Goal: Task Accomplishment & Management: Manage account settings

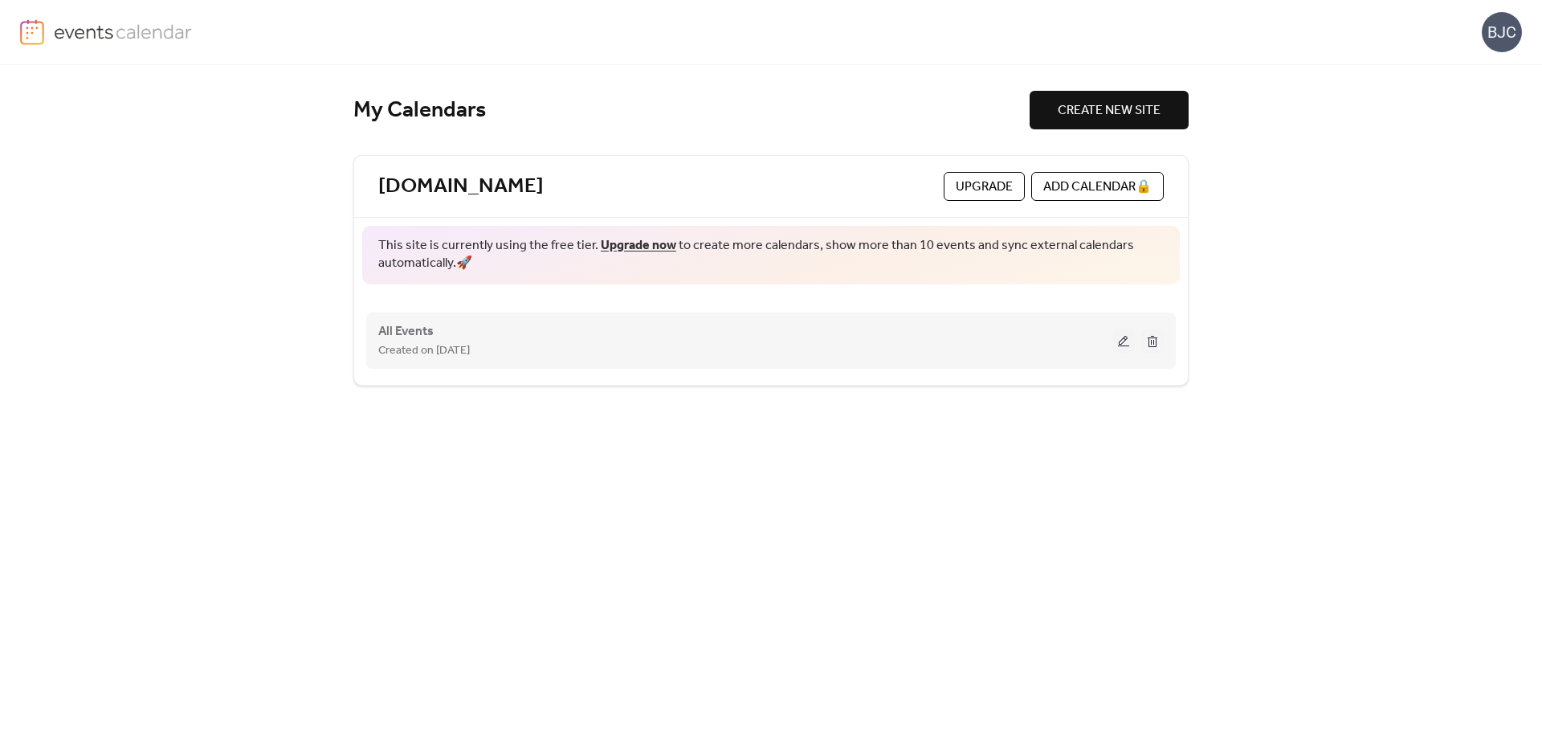
click at [1128, 336] on button at bounding box center [1123, 340] width 22 height 24
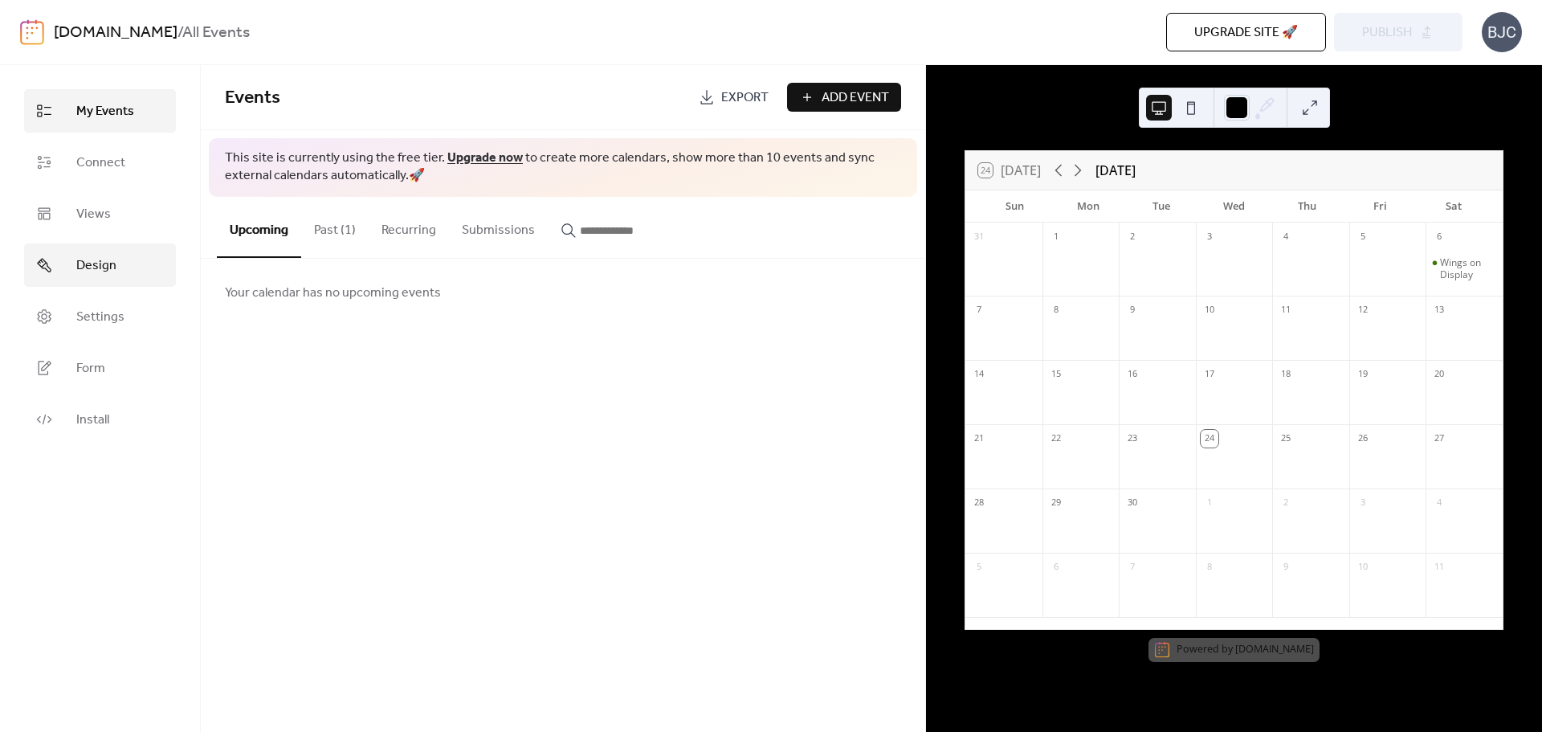
click at [113, 252] on link "Design" at bounding box center [100, 264] width 152 height 43
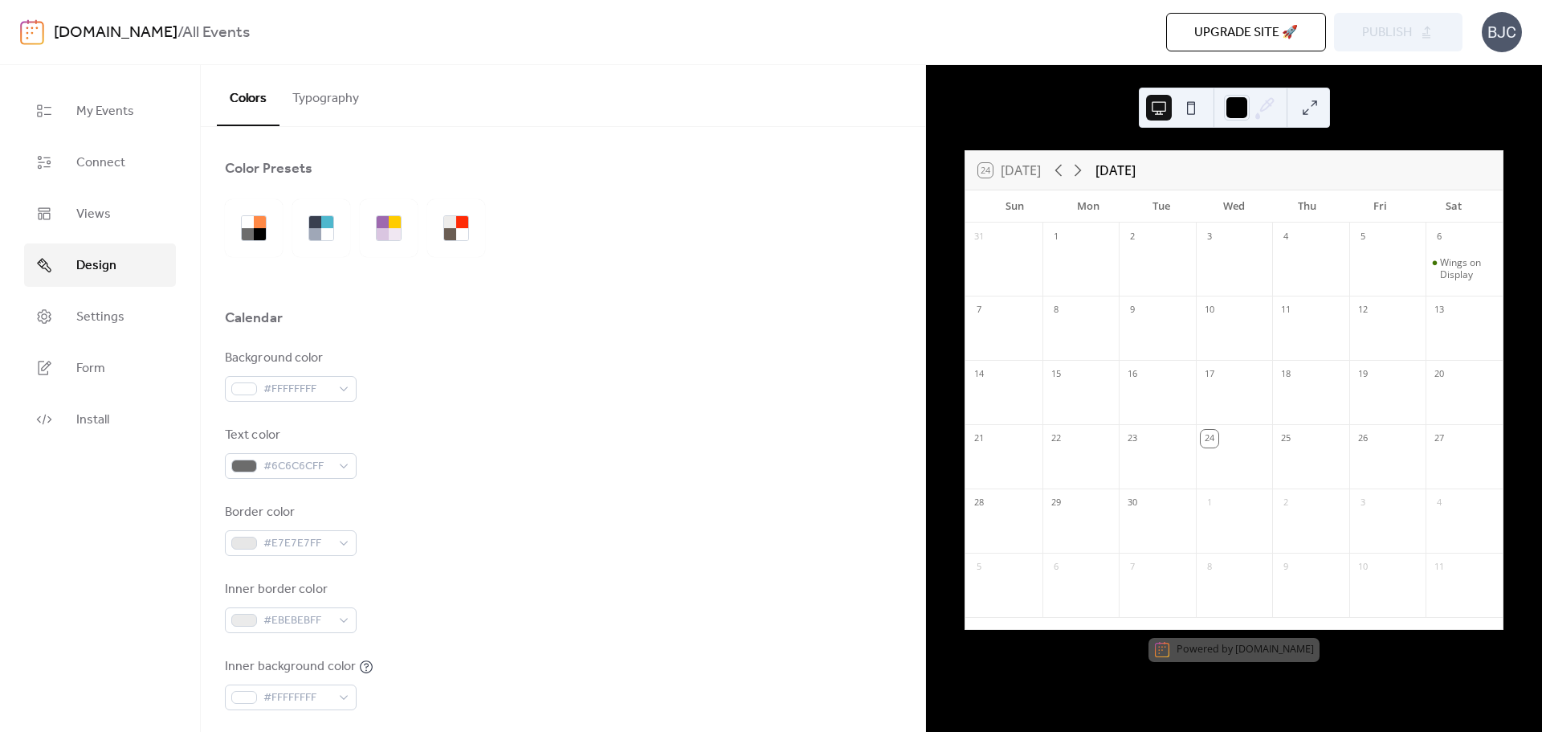
scroll to position [80, 0]
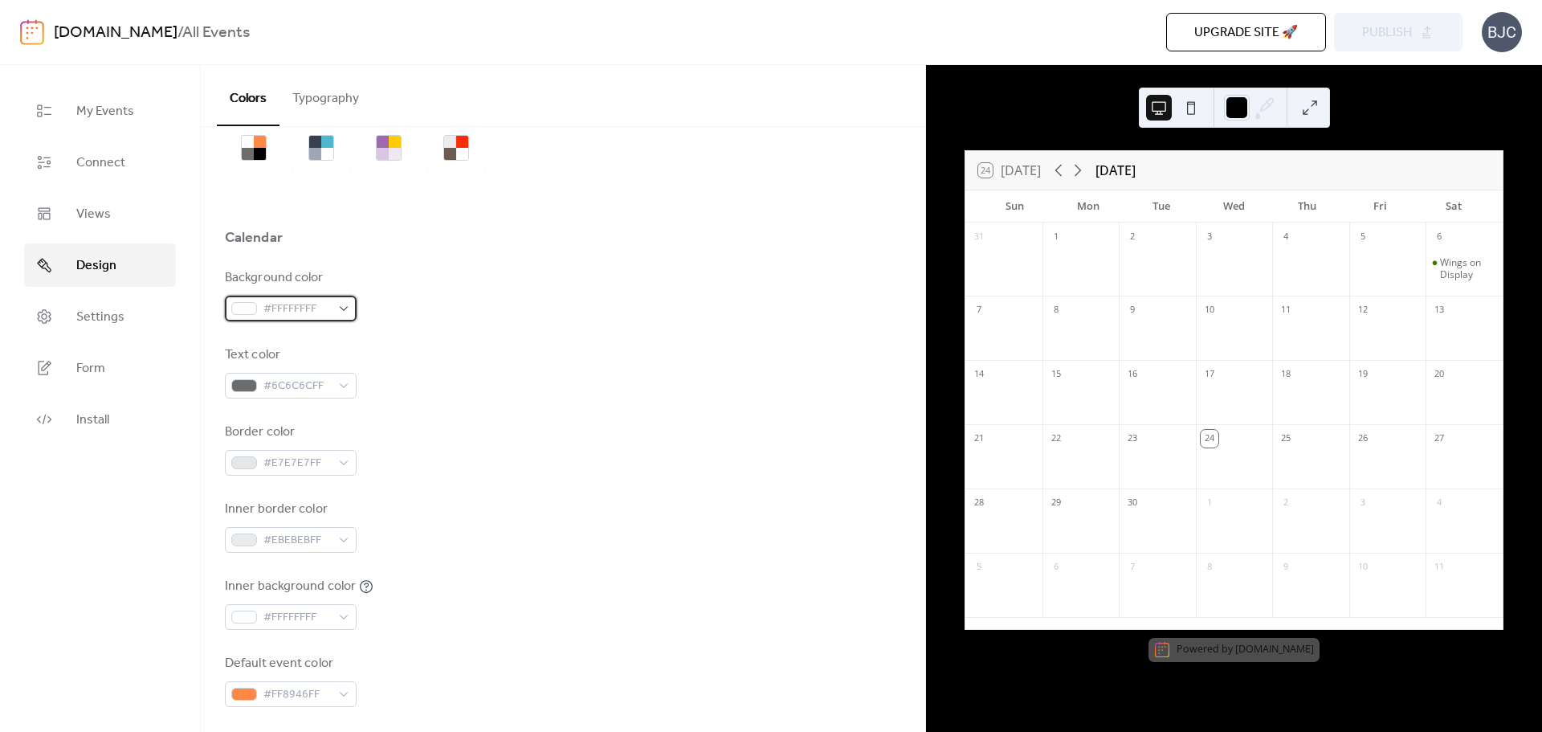
click at [347, 304] on div "#FFFFFFFF" at bounding box center [291, 308] width 132 height 26
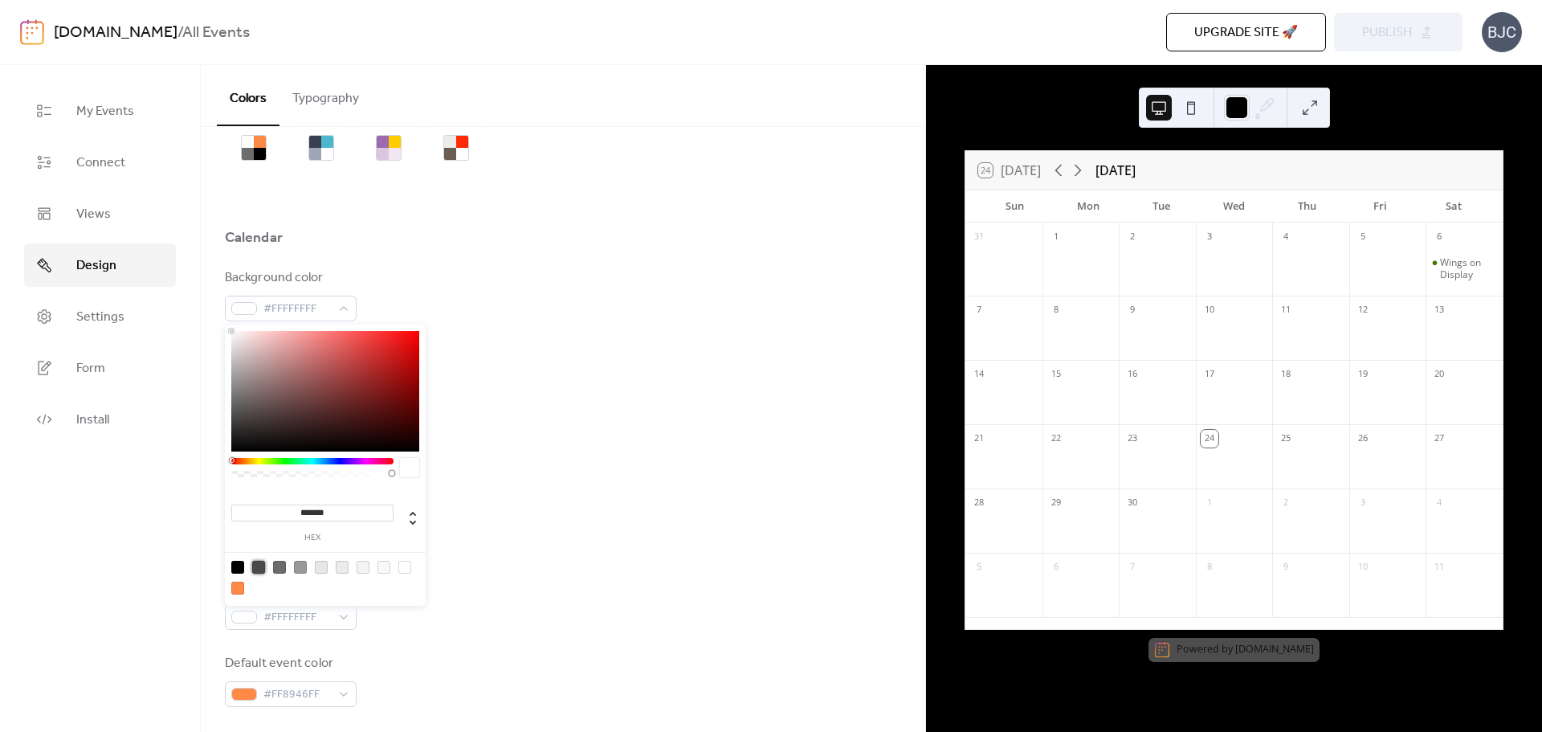
click at [258, 562] on div at bounding box center [258, 566] width 13 height 13
type input "*******"
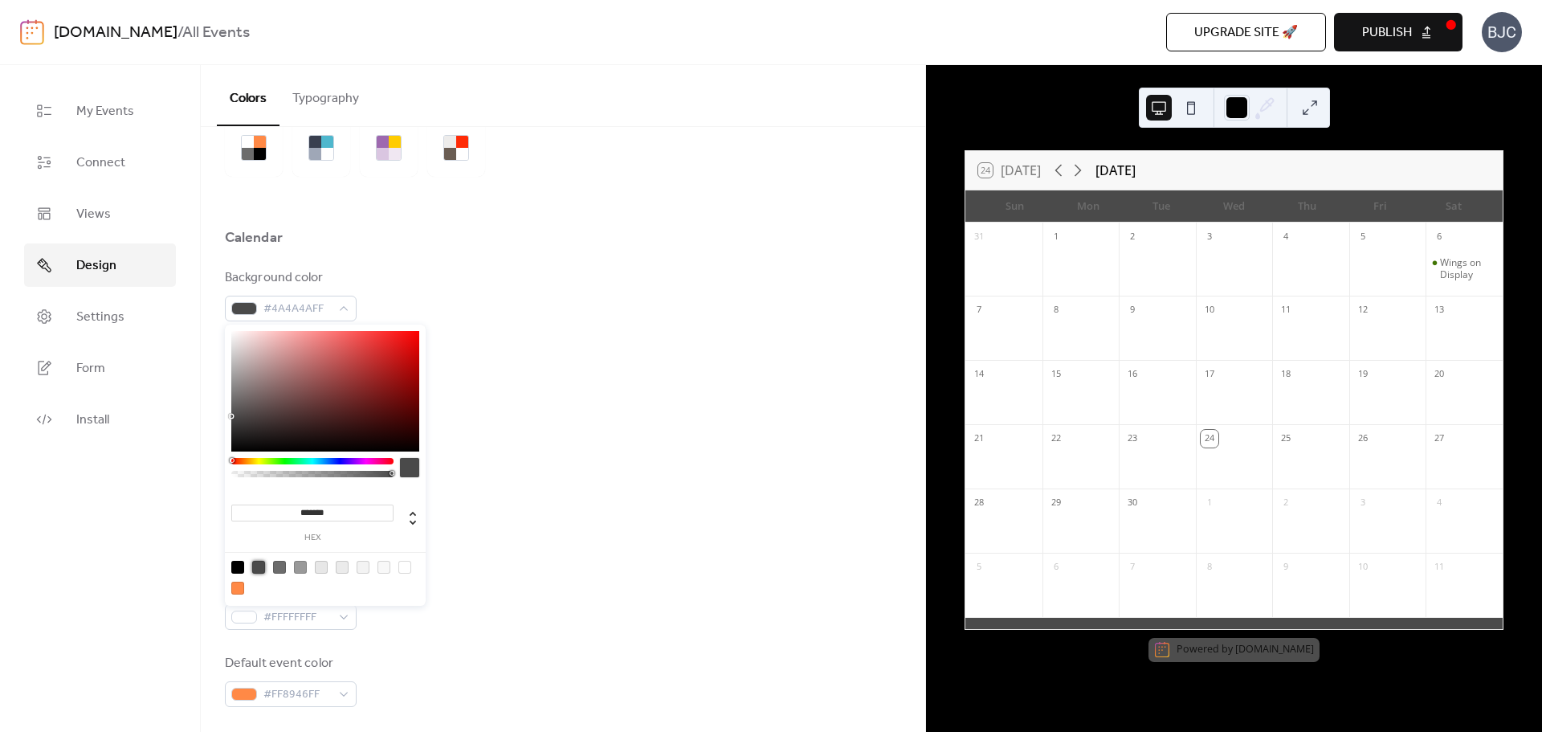
click at [510, 503] on div "Inner border color #EBEBEBFF" at bounding box center [563, 525] width 676 height 53
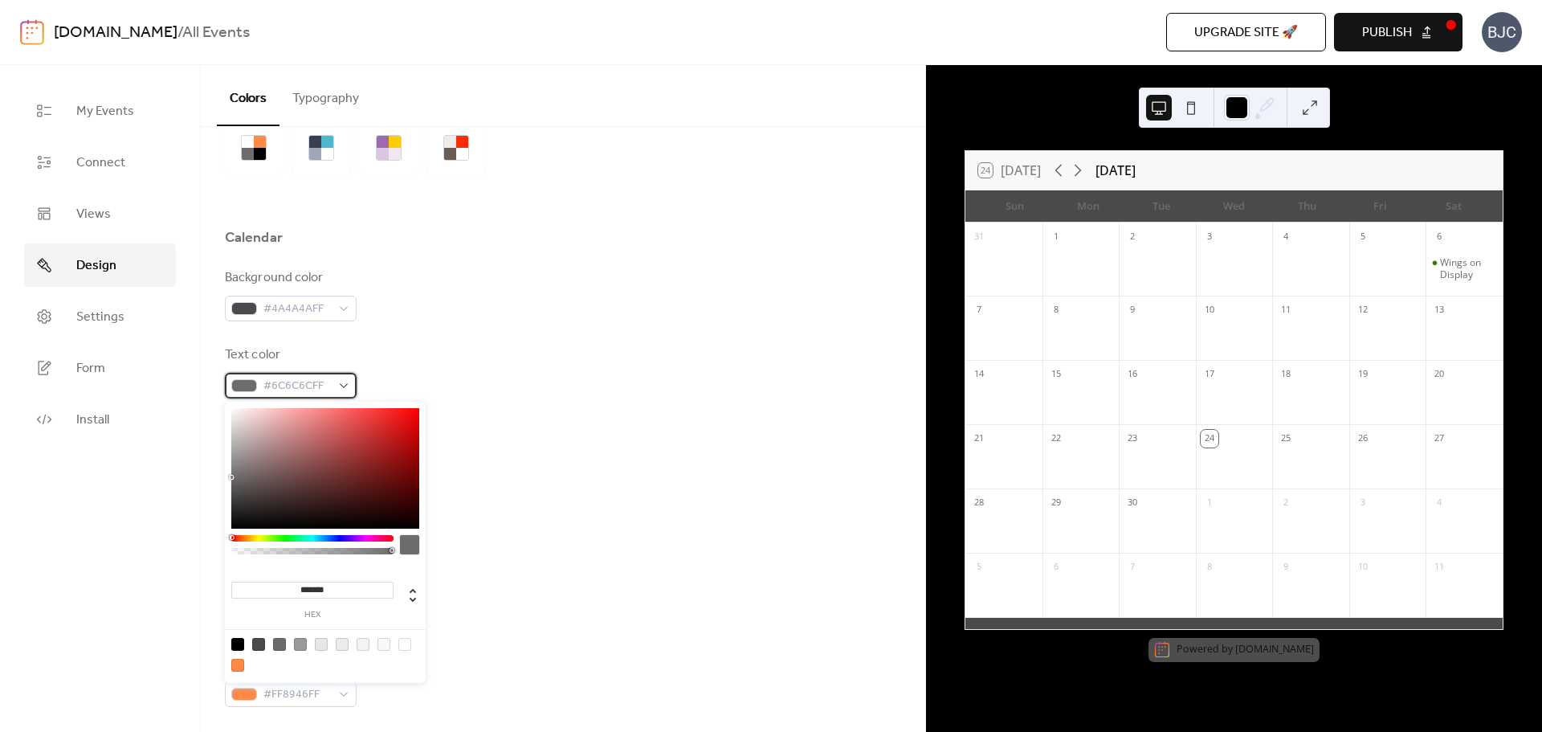
click at [348, 385] on div "#6C6C6CFF" at bounding box center [291, 386] width 132 height 26
click at [388, 645] on div at bounding box center [383, 644] width 13 height 13
type input "*******"
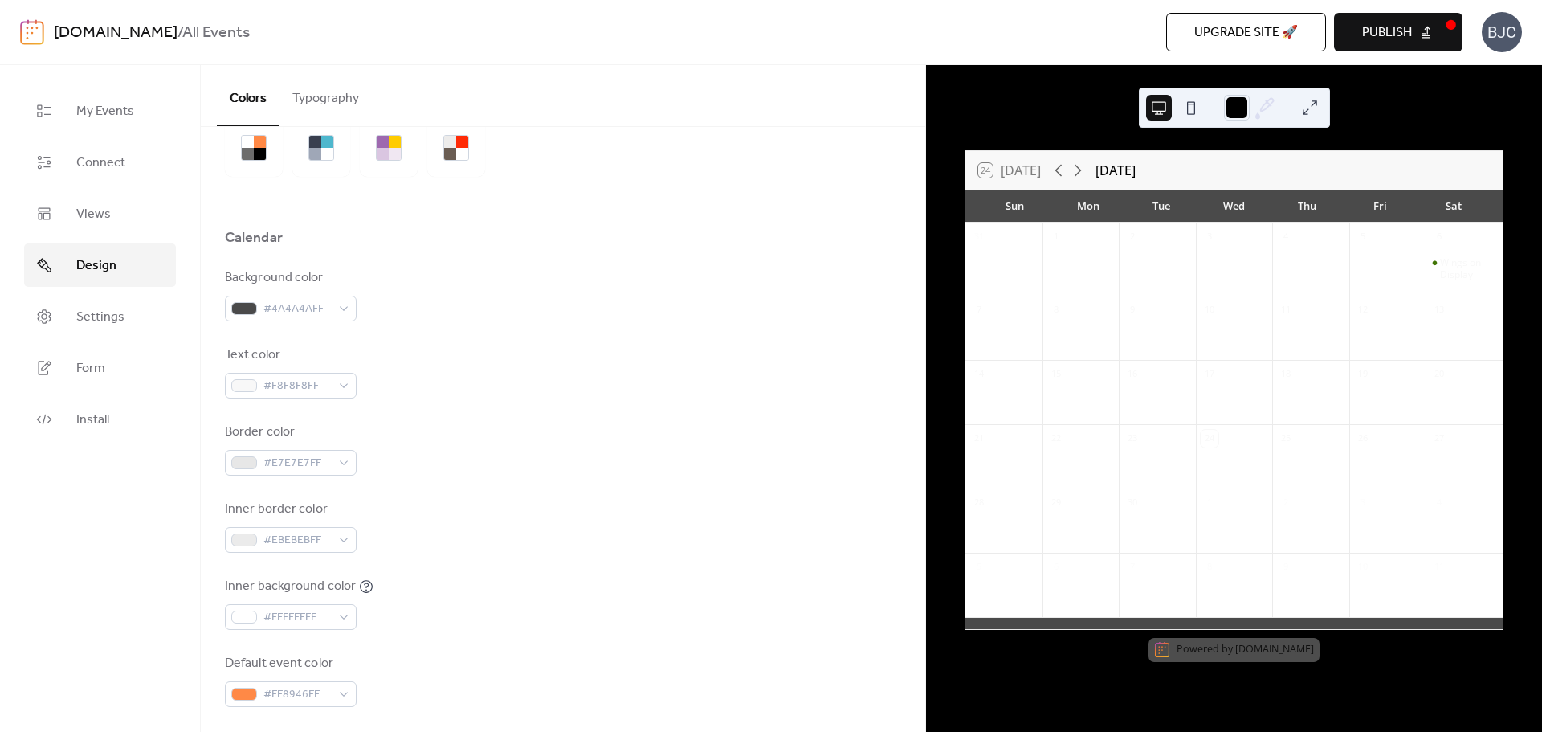
click at [563, 493] on div "Background color #4A4A4AFF Text color #F8F8F8FF Border color #E7E7E7FF Inner bo…" at bounding box center [563, 487] width 676 height 438
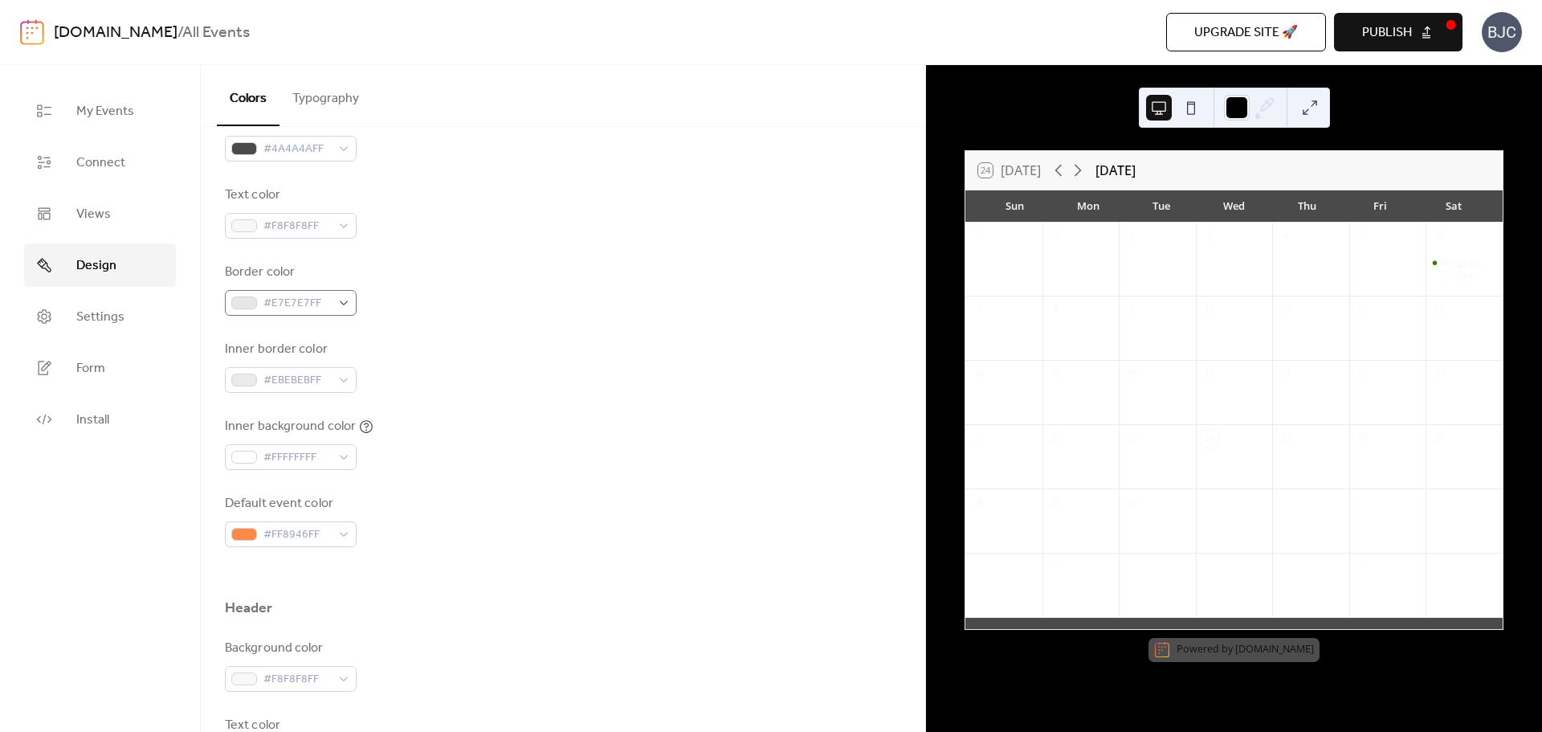
scroll to position [241, 0]
click at [346, 463] on div "#FFFFFFFF" at bounding box center [291, 456] width 132 height 26
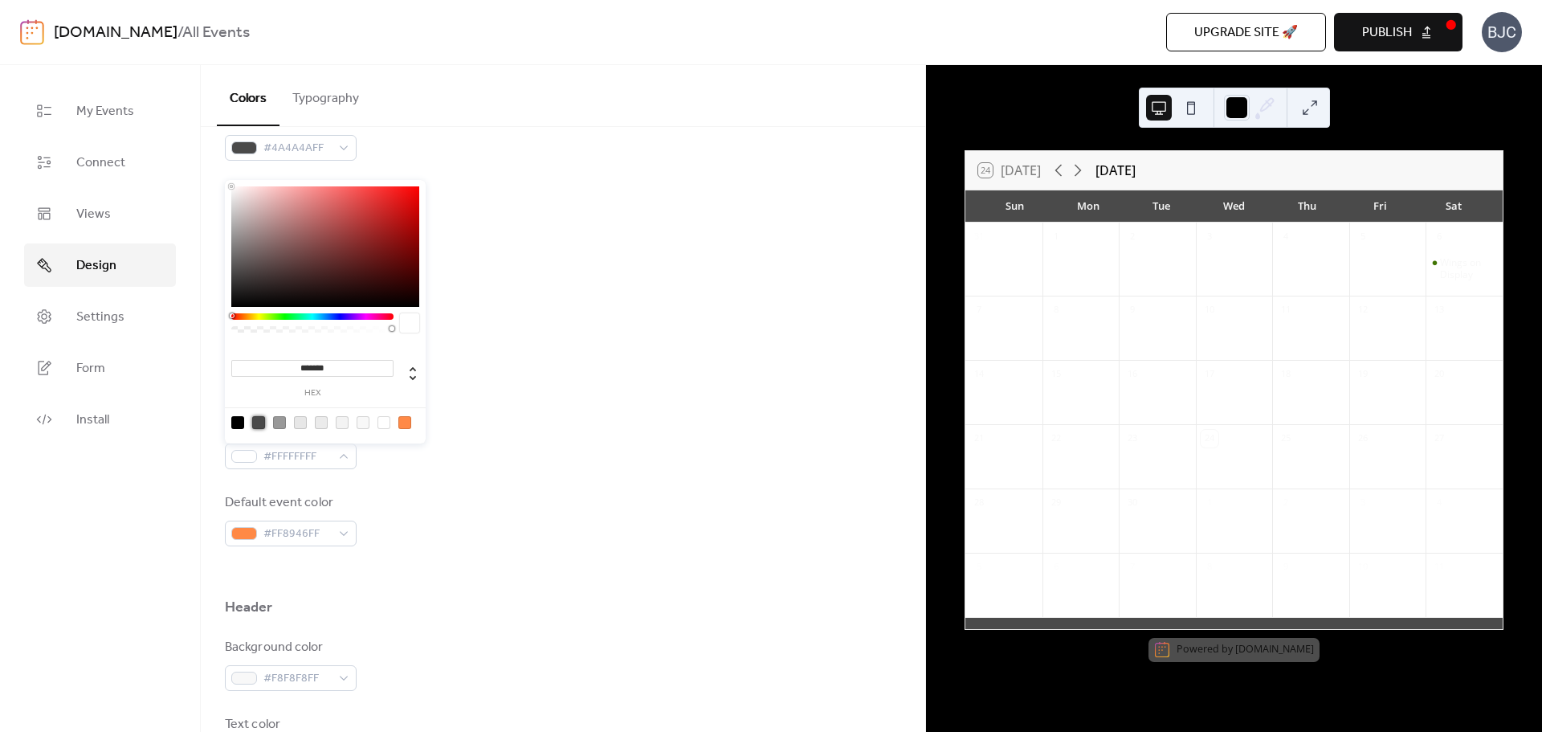
click at [258, 424] on div at bounding box center [258, 422] width 13 height 13
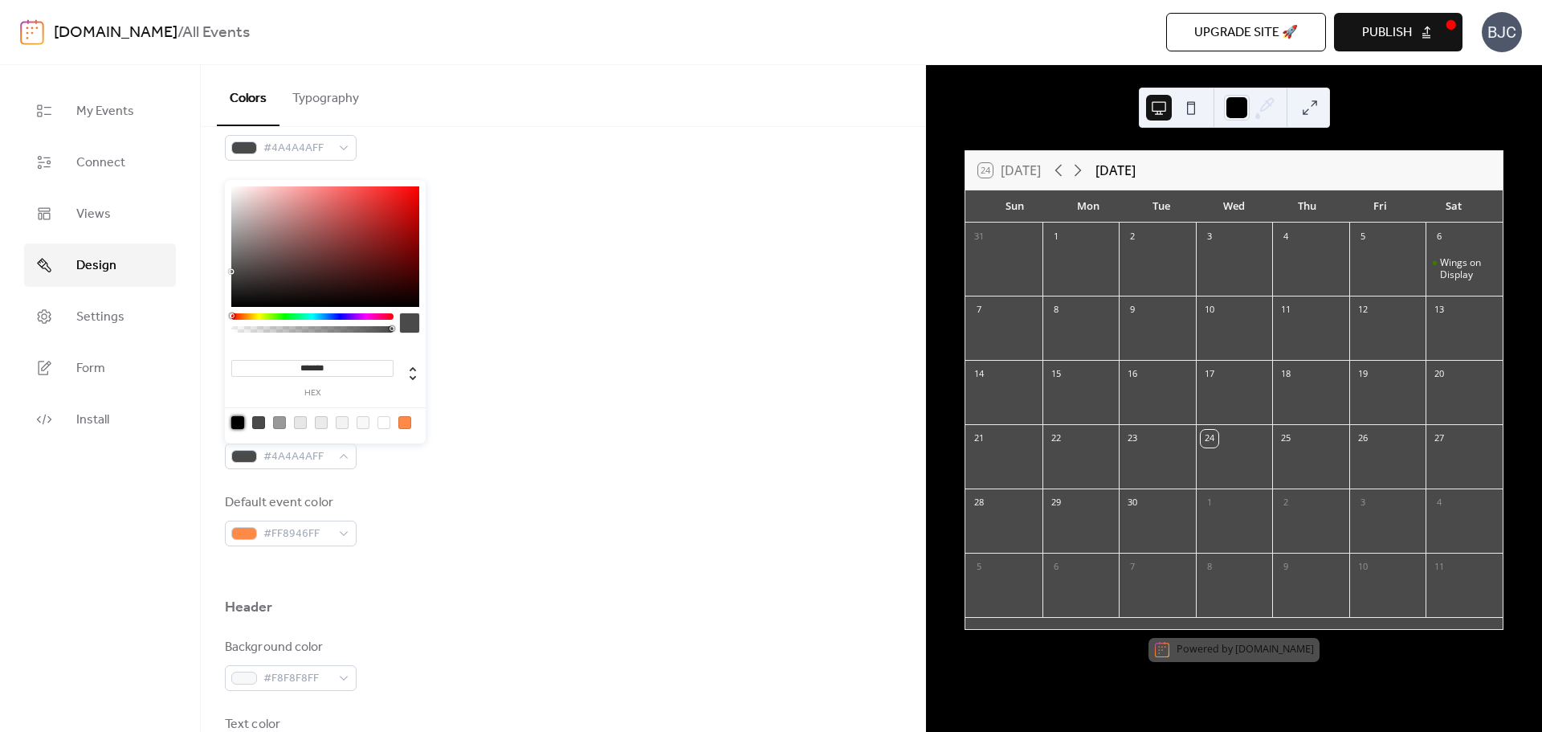
click at [243, 424] on div at bounding box center [237, 422] width 13 height 13
type input "*******"
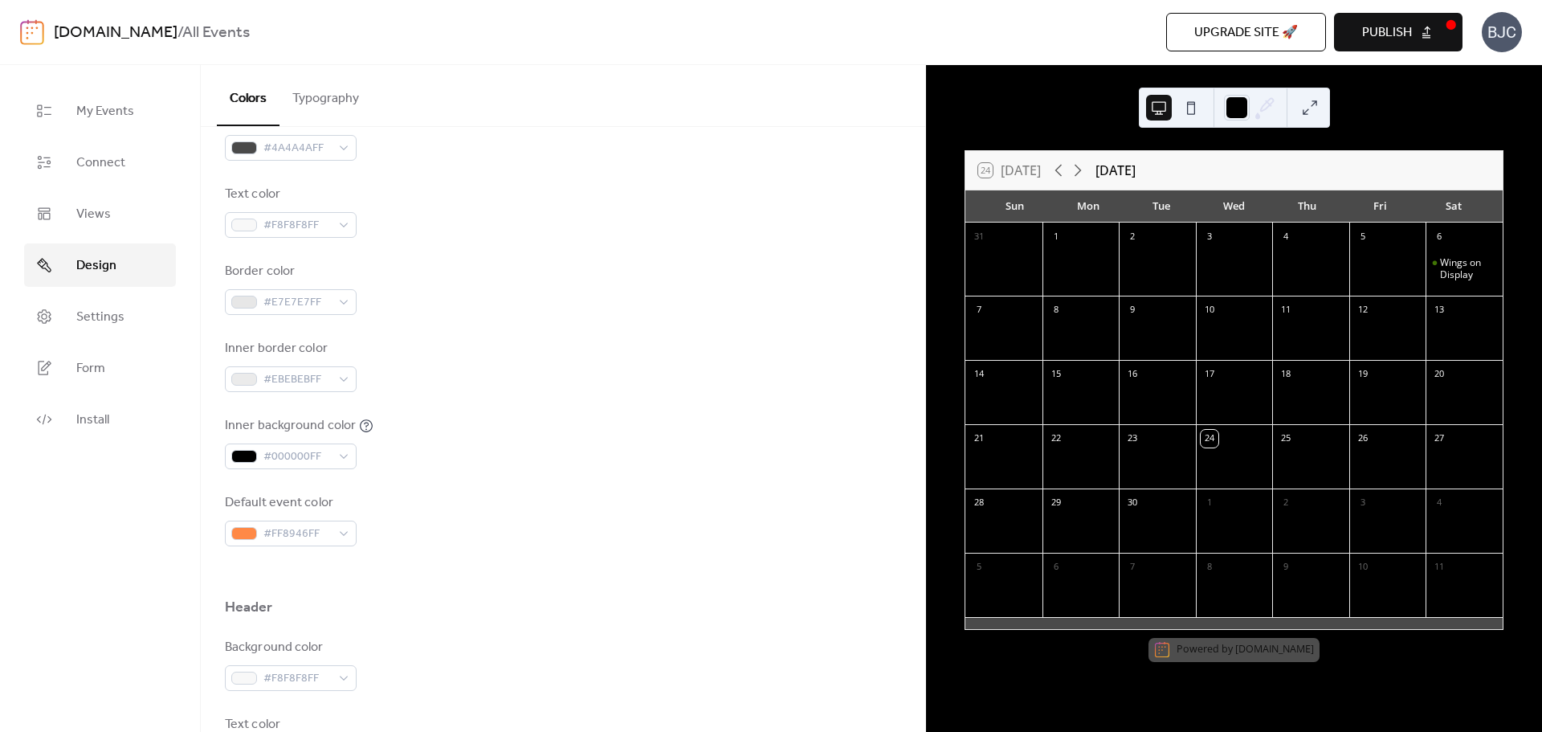
click at [381, 459] on div "Inner background color #000000FF" at bounding box center [563, 442] width 676 height 53
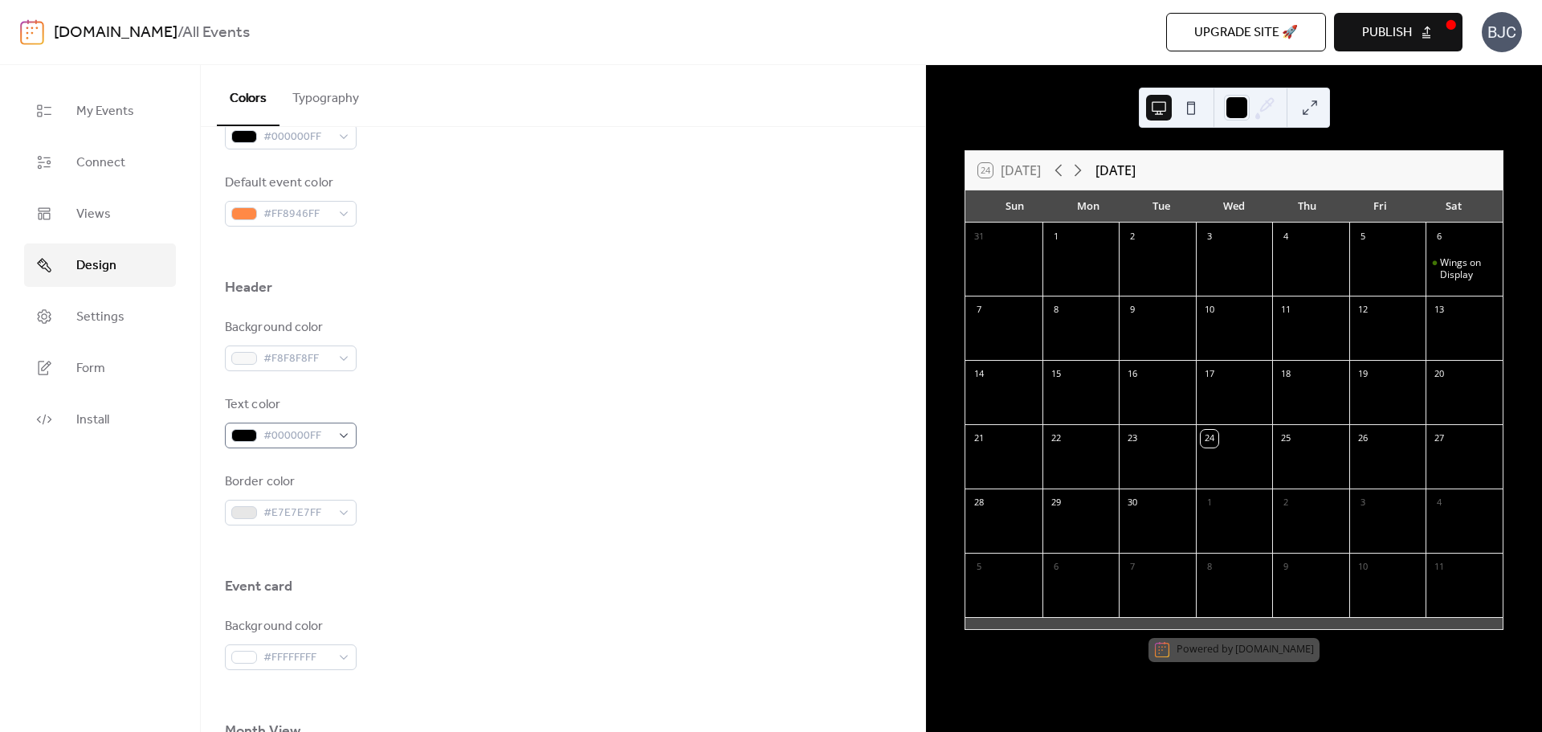
scroll to position [562, 0]
click at [331, 358] on div "#F8F8F8FF" at bounding box center [291, 357] width 132 height 26
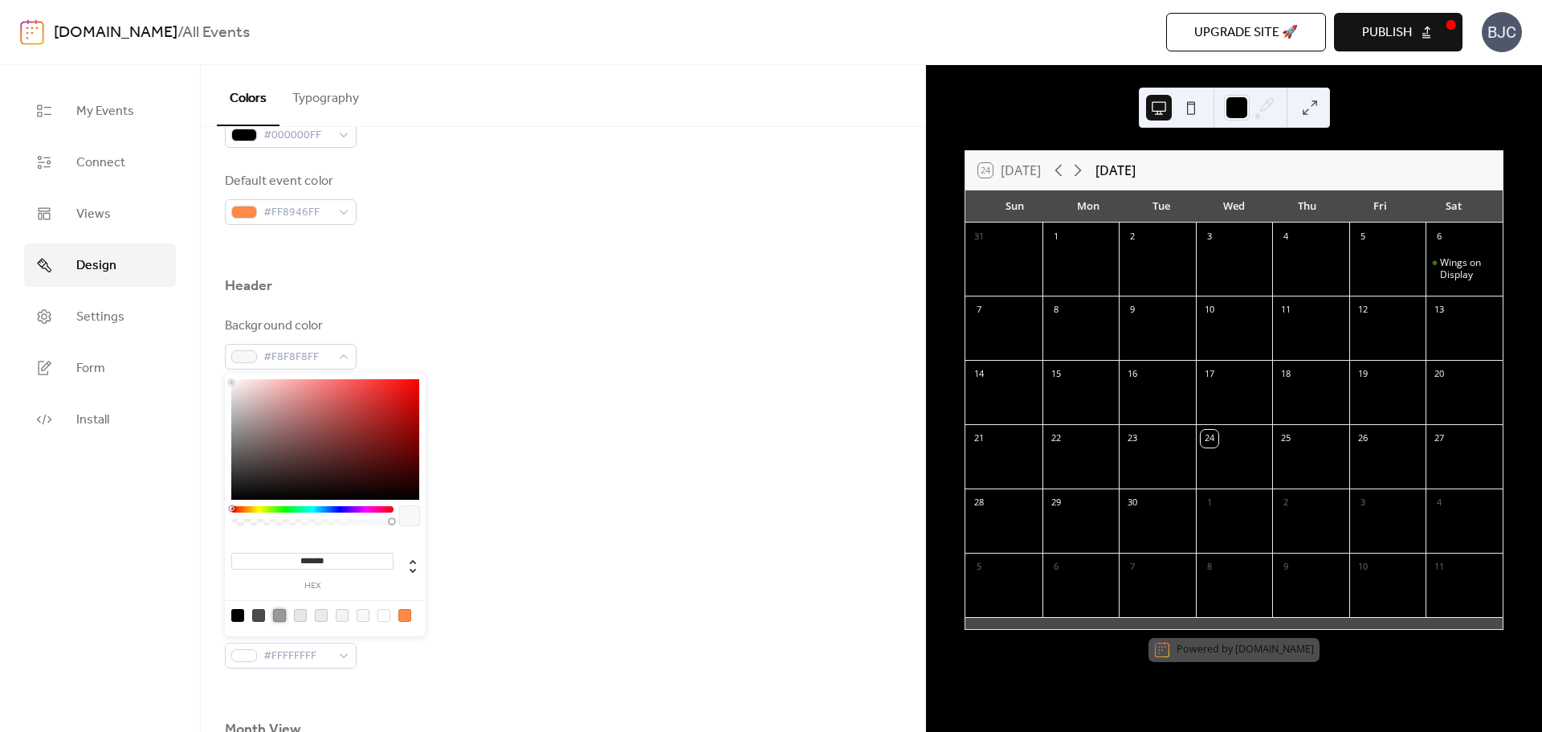
click at [279, 612] on div at bounding box center [279, 615] width 13 height 13
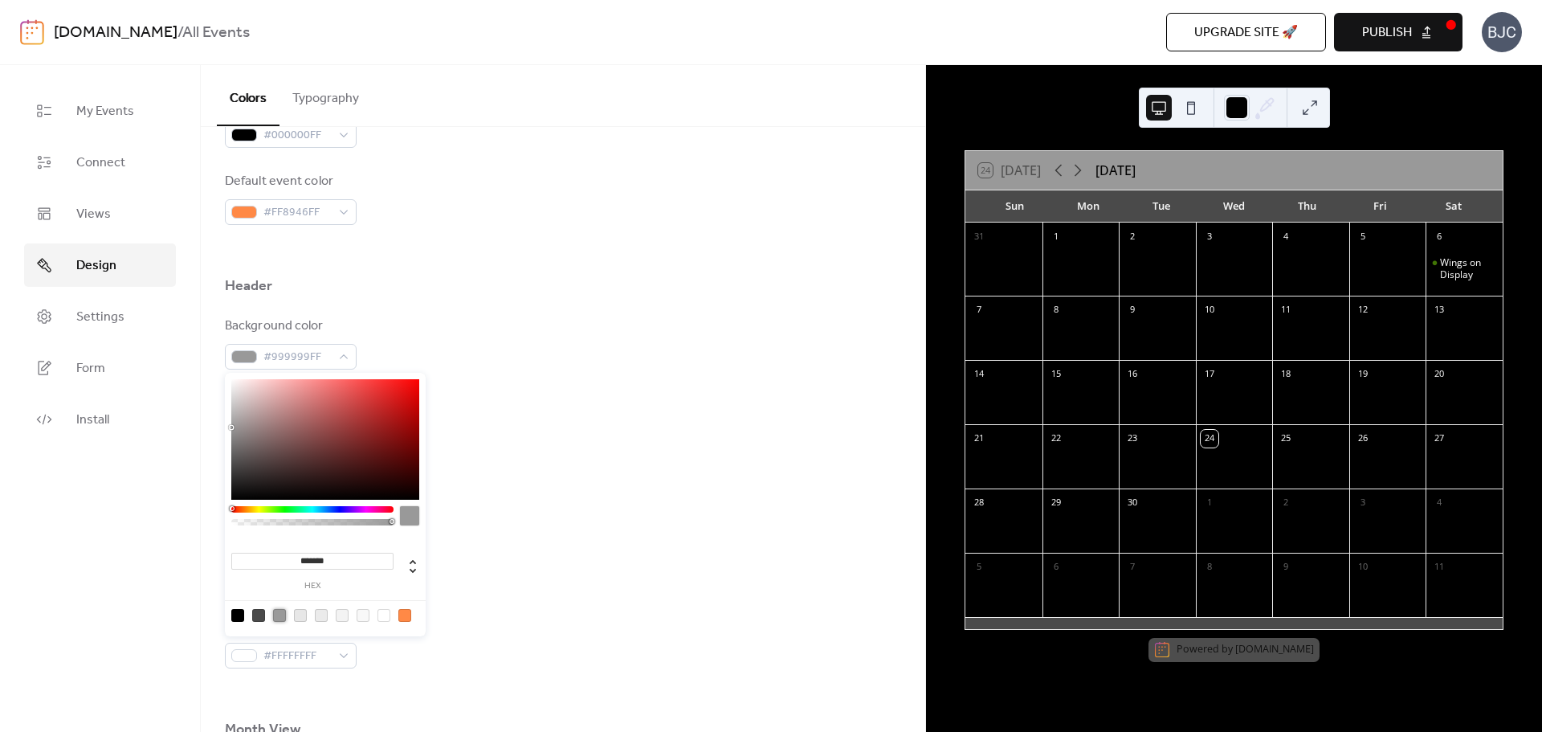
click at [259, 610] on div at bounding box center [258, 615] width 13 height 13
type input "*******"
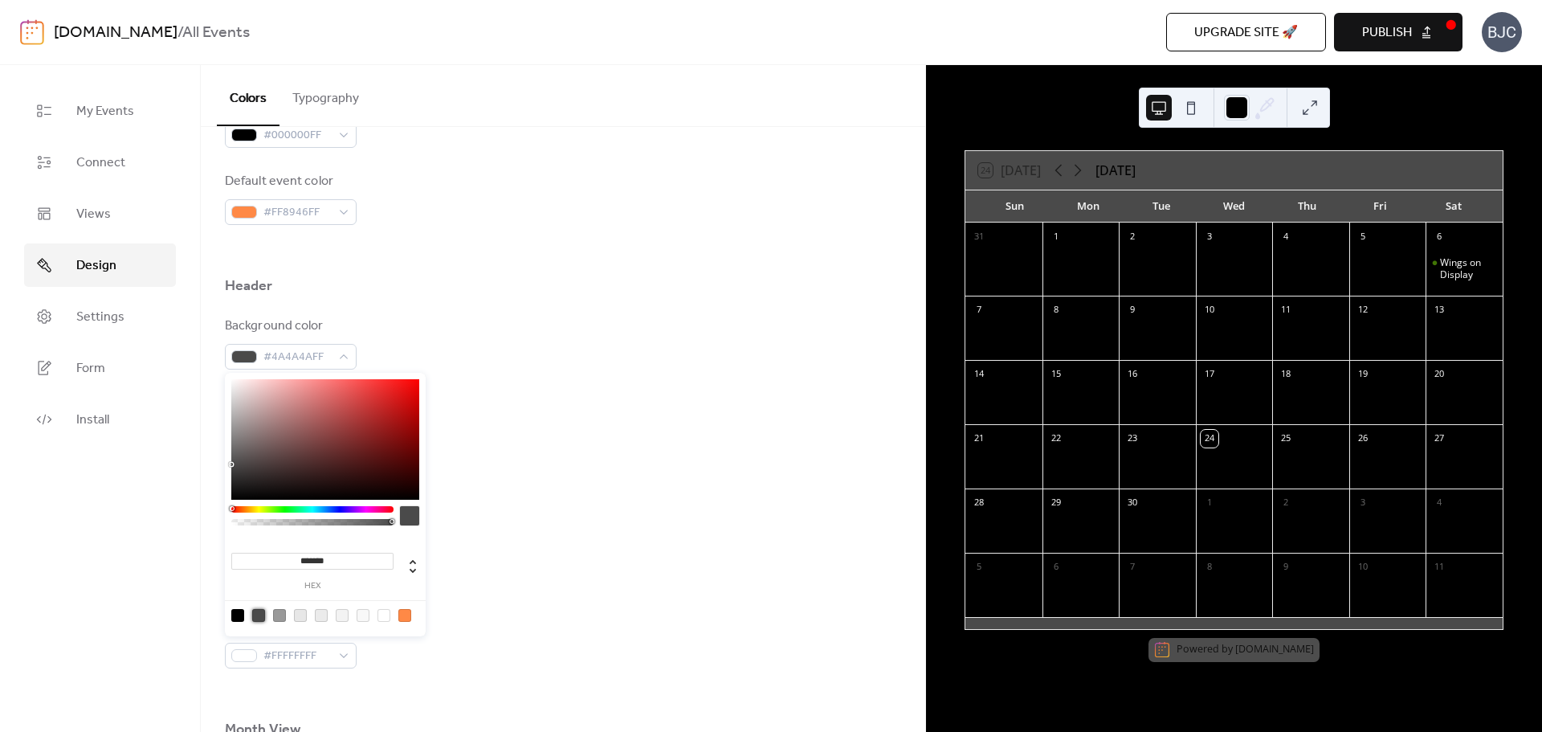
click at [545, 511] on div "Border color #E7E7E7FF" at bounding box center [563, 497] width 676 height 53
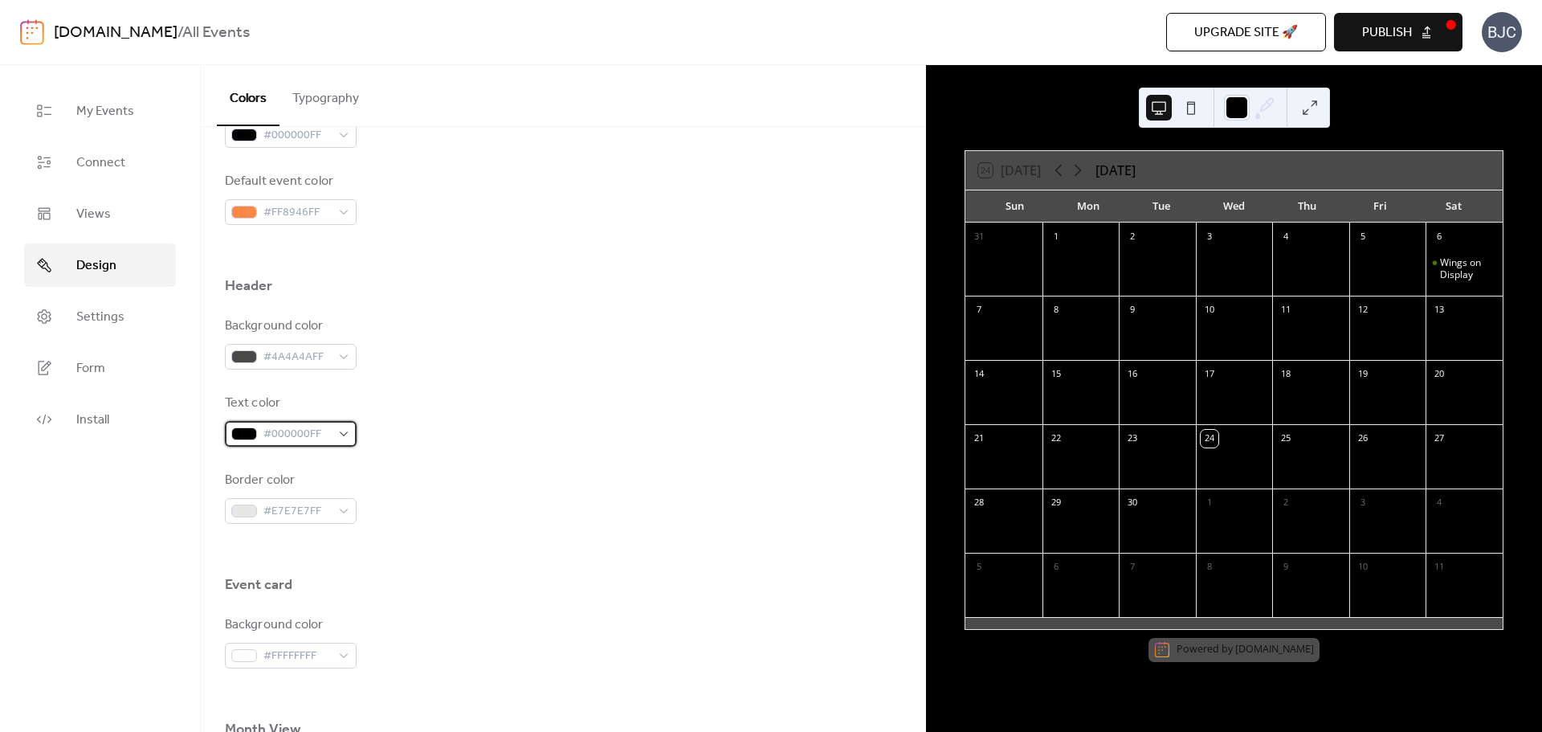
click at [339, 439] on div "#000000FF" at bounding box center [291, 434] width 132 height 26
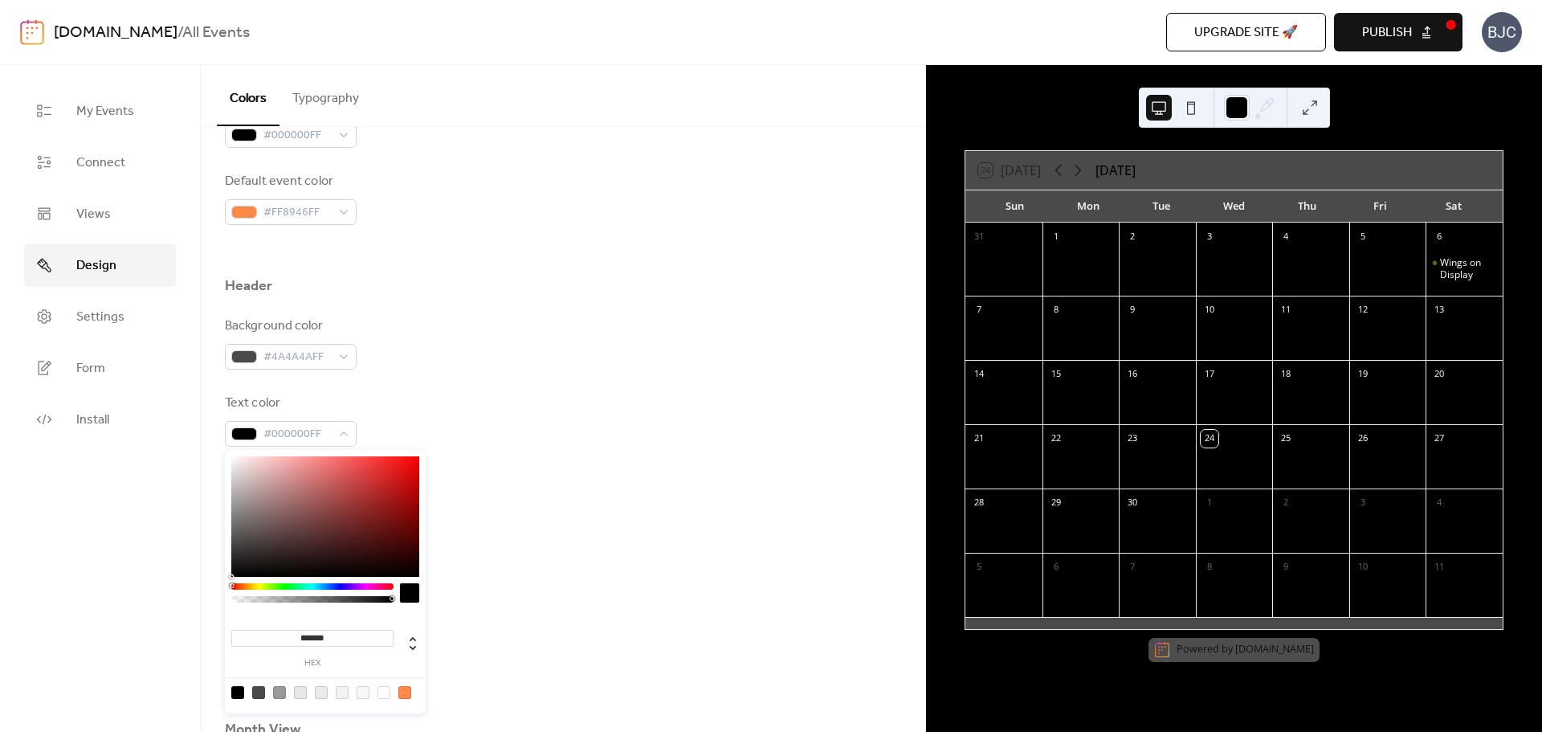
click at [365, 696] on div at bounding box center [363, 692] width 13 height 13
type input "*******"
click at [500, 568] on div at bounding box center [563, 549] width 676 height 51
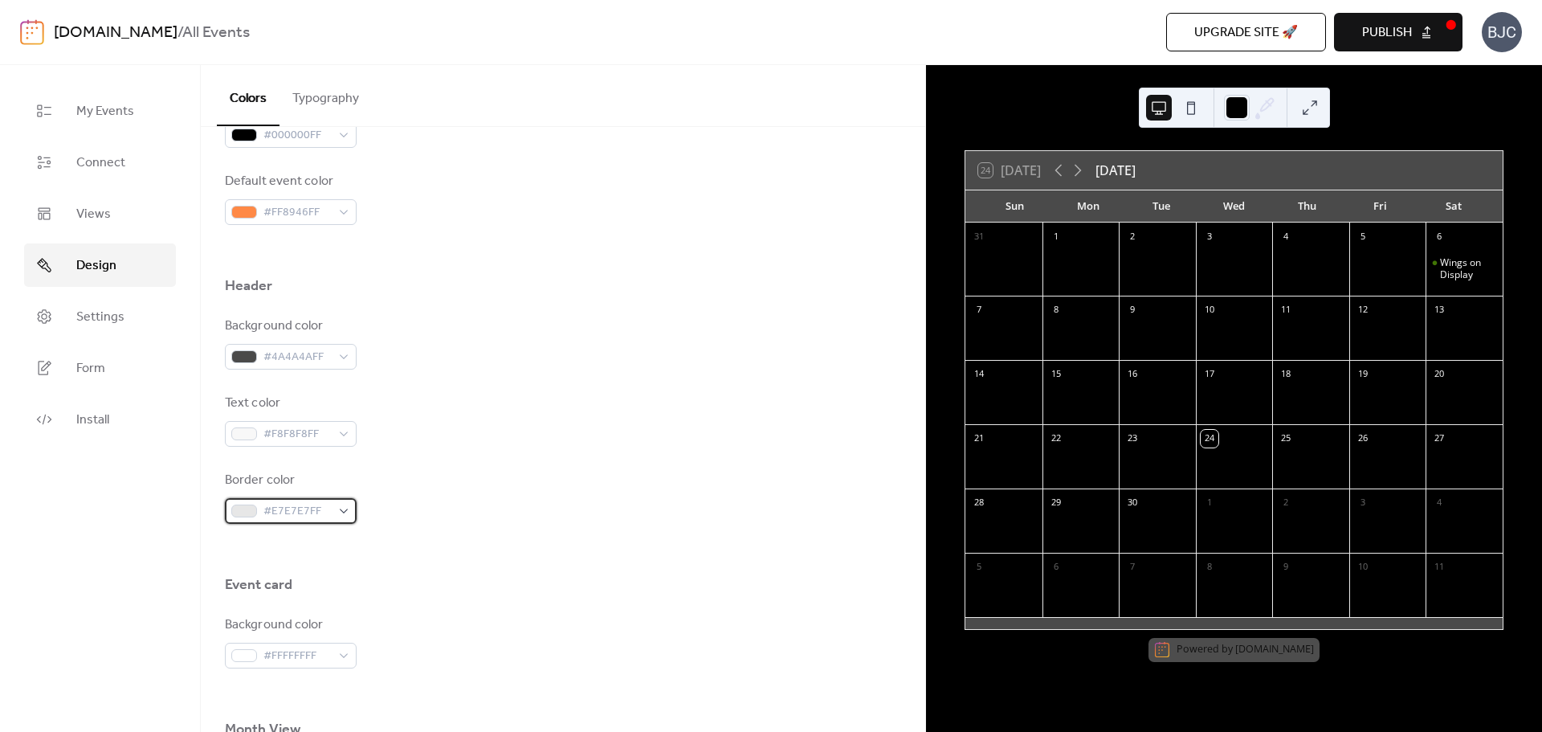
click at [344, 510] on div "#E7E7E7FF" at bounding box center [291, 511] width 132 height 26
click at [427, 527] on div at bounding box center [563, 549] width 676 height 51
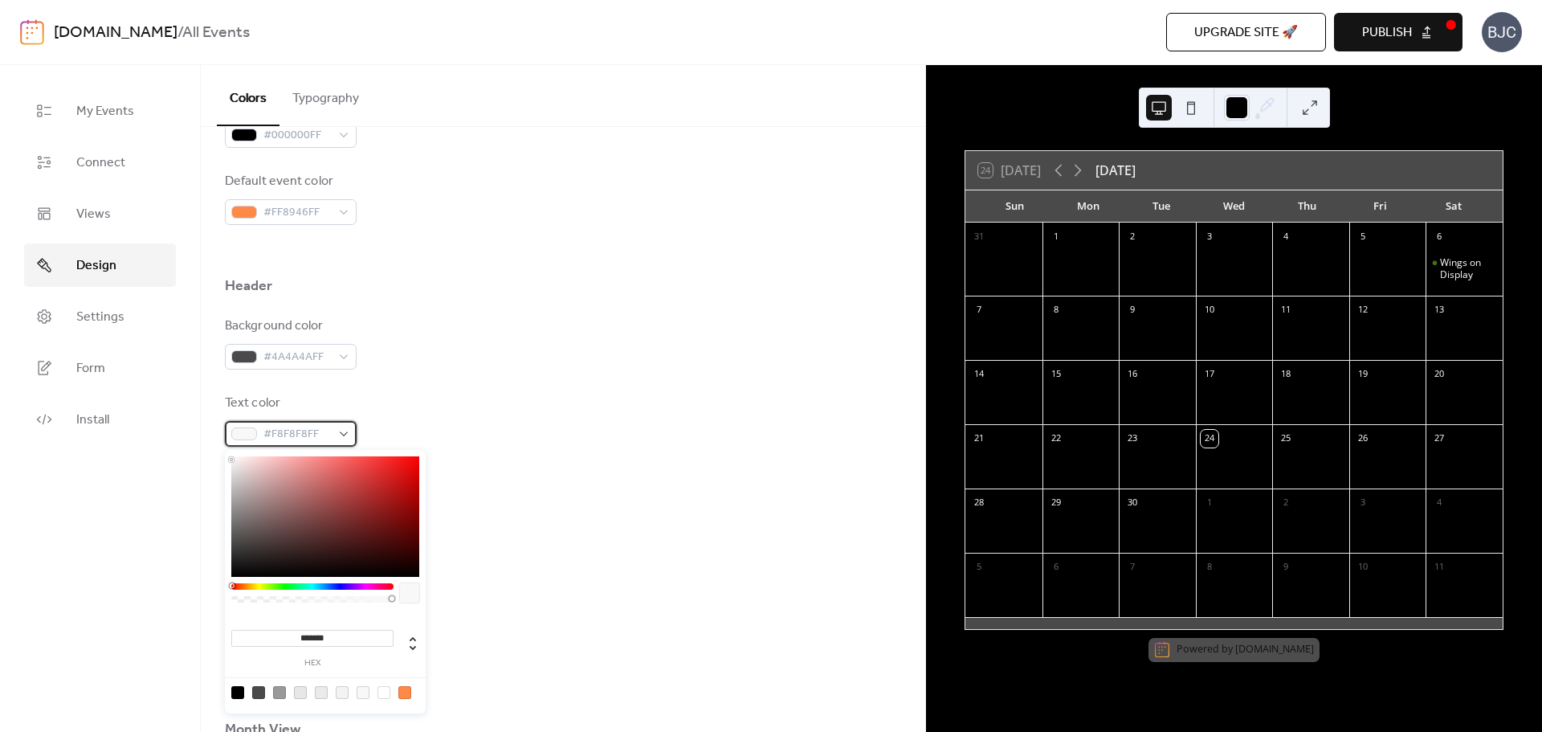
click at [341, 434] on div "#F8F8F8FF" at bounding box center [291, 434] width 132 height 26
click at [385, 687] on div at bounding box center [383, 692] width 13 height 13
type input "*******"
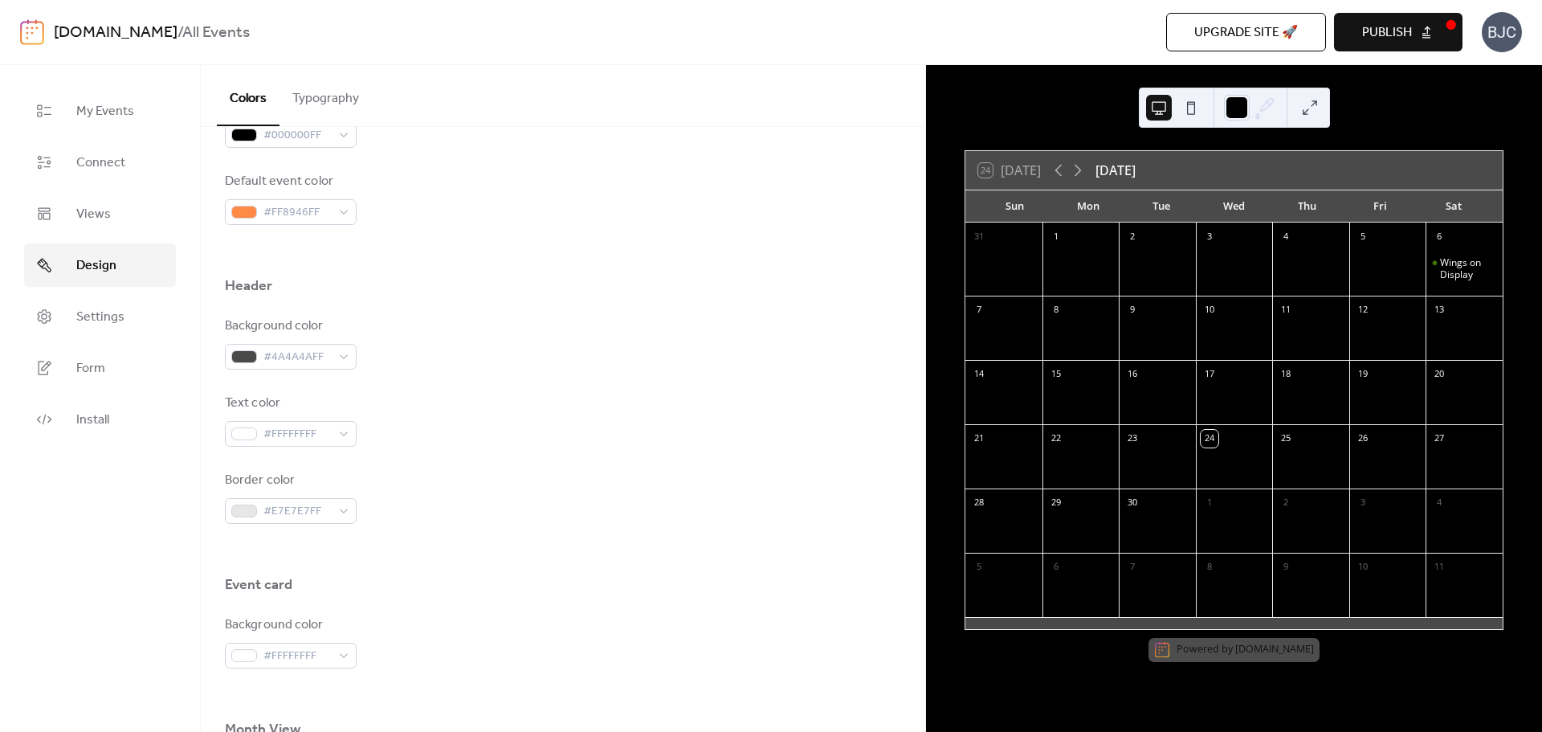
click at [471, 666] on div "Background color #FFFFFFFF" at bounding box center [563, 641] width 676 height 53
click at [337, 433] on div "#FFFFFFFF" at bounding box center [291, 434] width 132 height 26
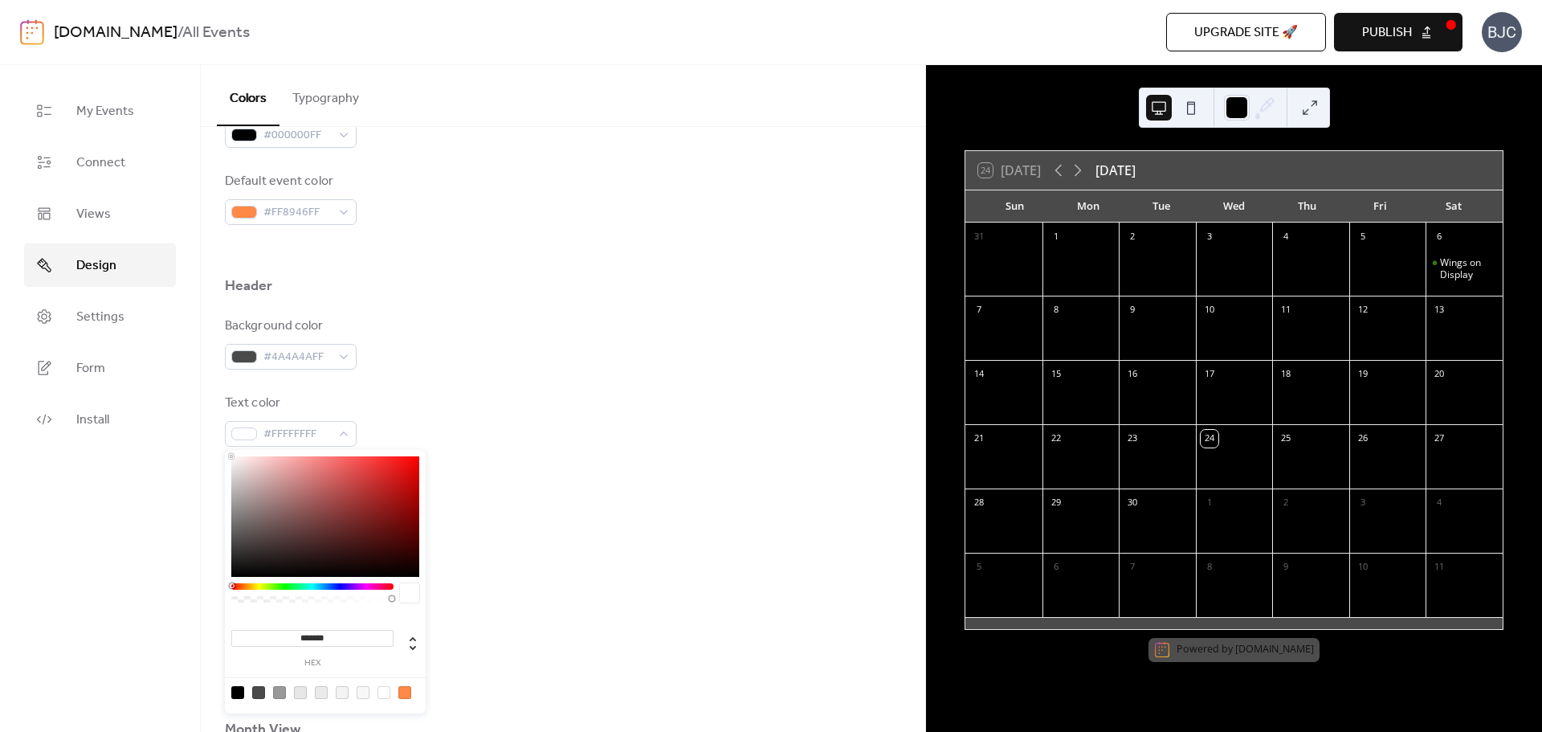
click at [360, 692] on div at bounding box center [363, 692] width 13 height 13
type input "*******"
click at [506, 590] on div "Event card" at bounding box center [563, 588] width 676 height 27
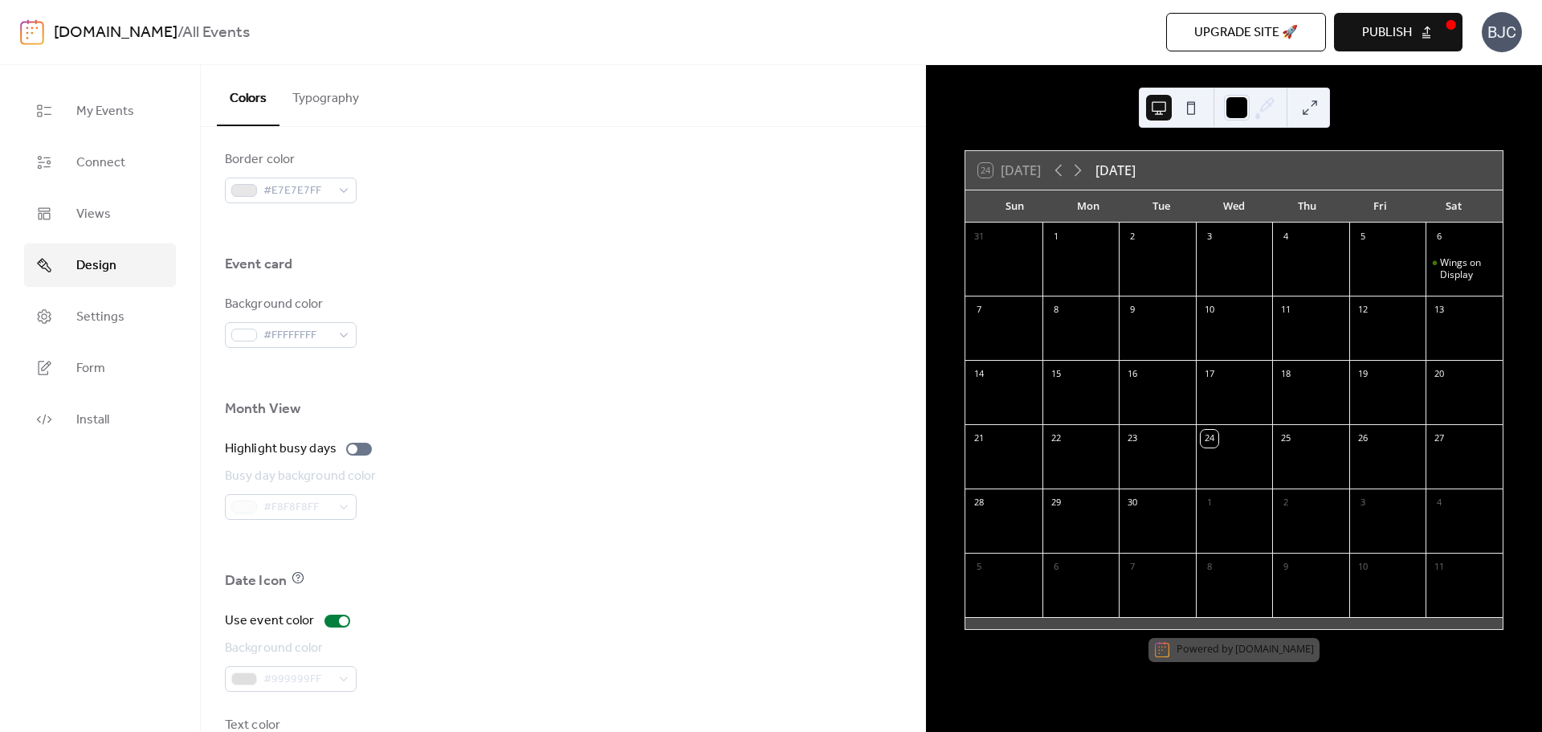
scroll to position [883, 0]
click at [335, 339] on div "#FFFFFFFF" at bounding box center [291, 334] width 132 height 26
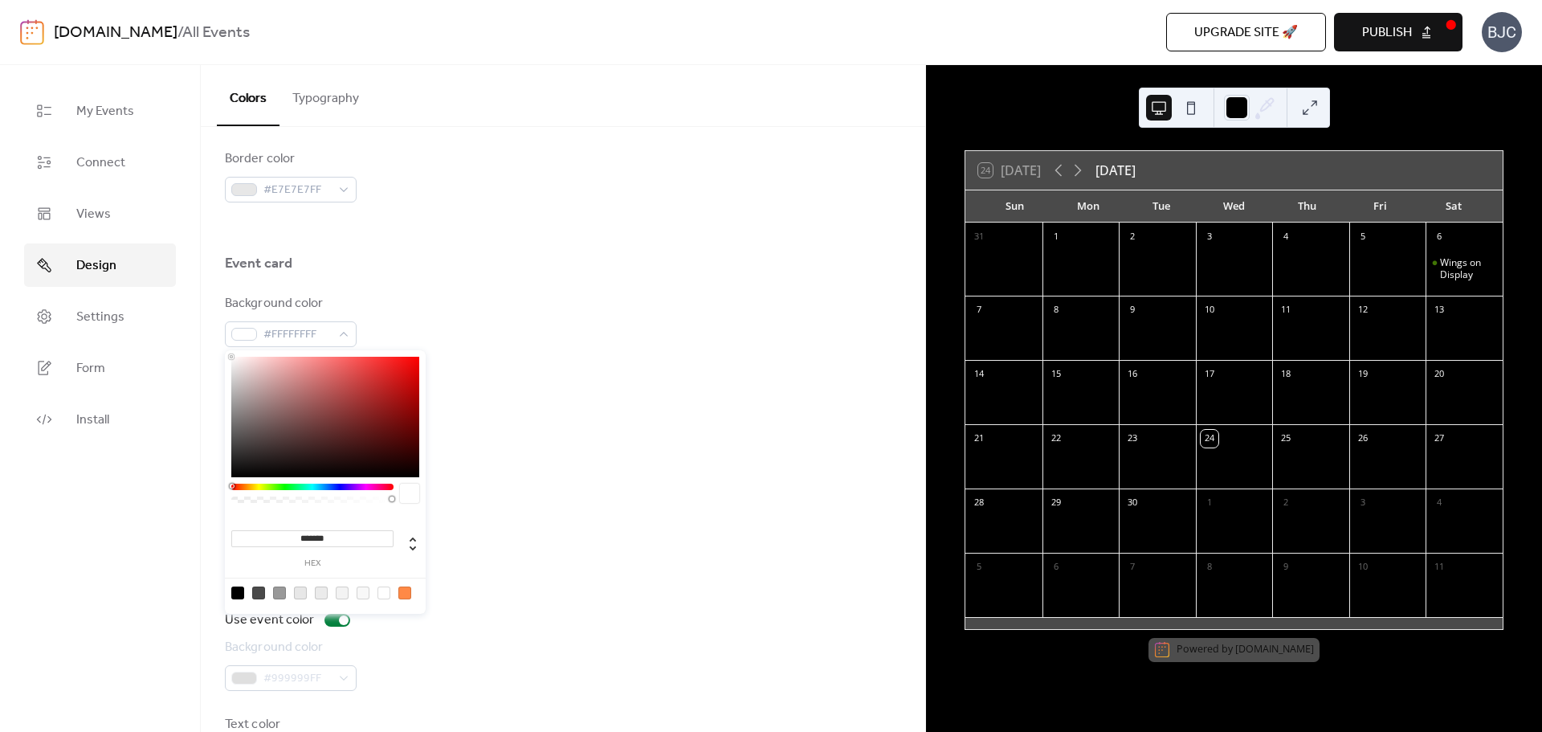
click at [257, 587] on div at bounding box center [258, 592] width 13 height 13
click at [275, 596] on div at bounding box center [279, 592] width 13 height 13
type input "*******"
click at [597, 522] on div at bounding box center [563, 544] width 676 height 51
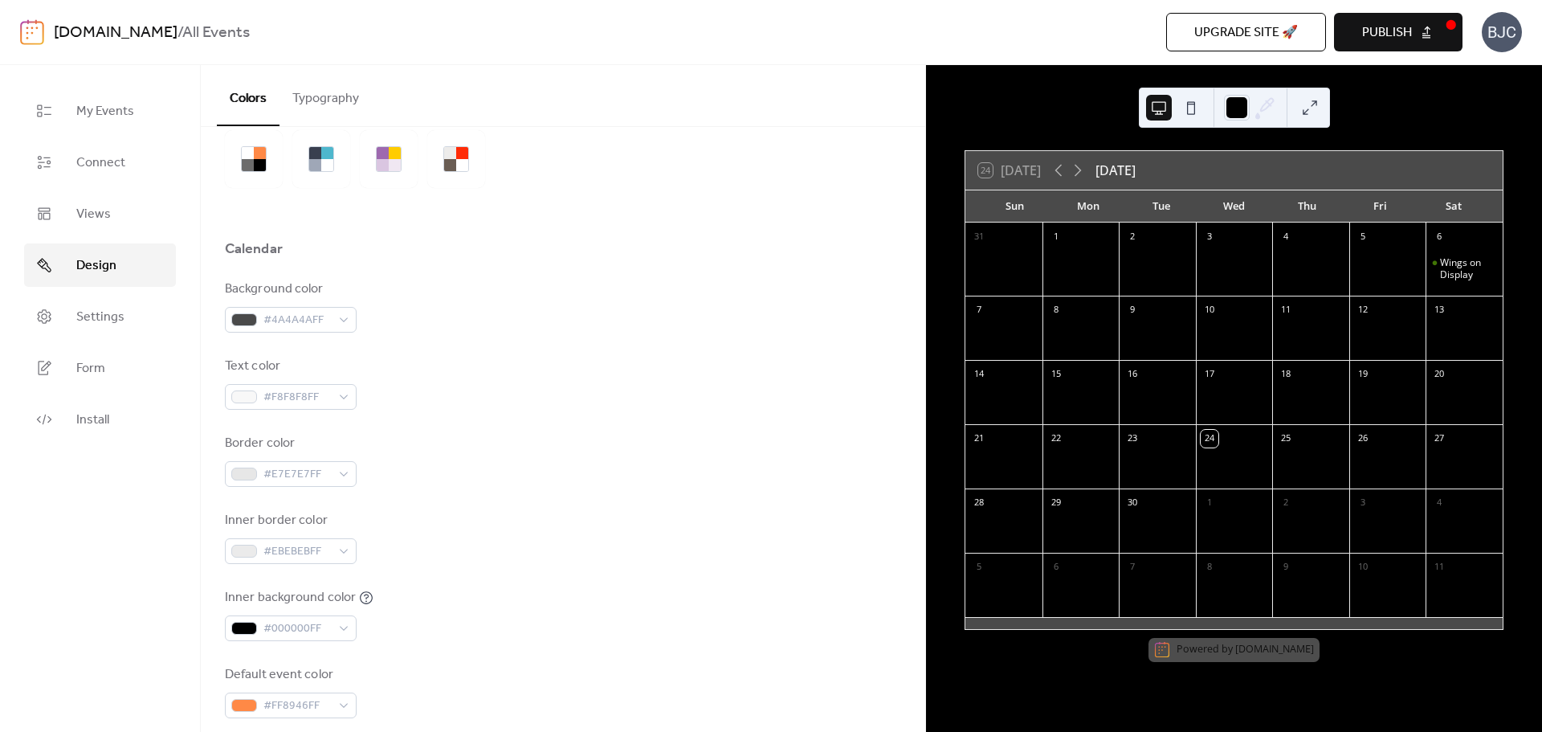
scroll to position [0, 0]
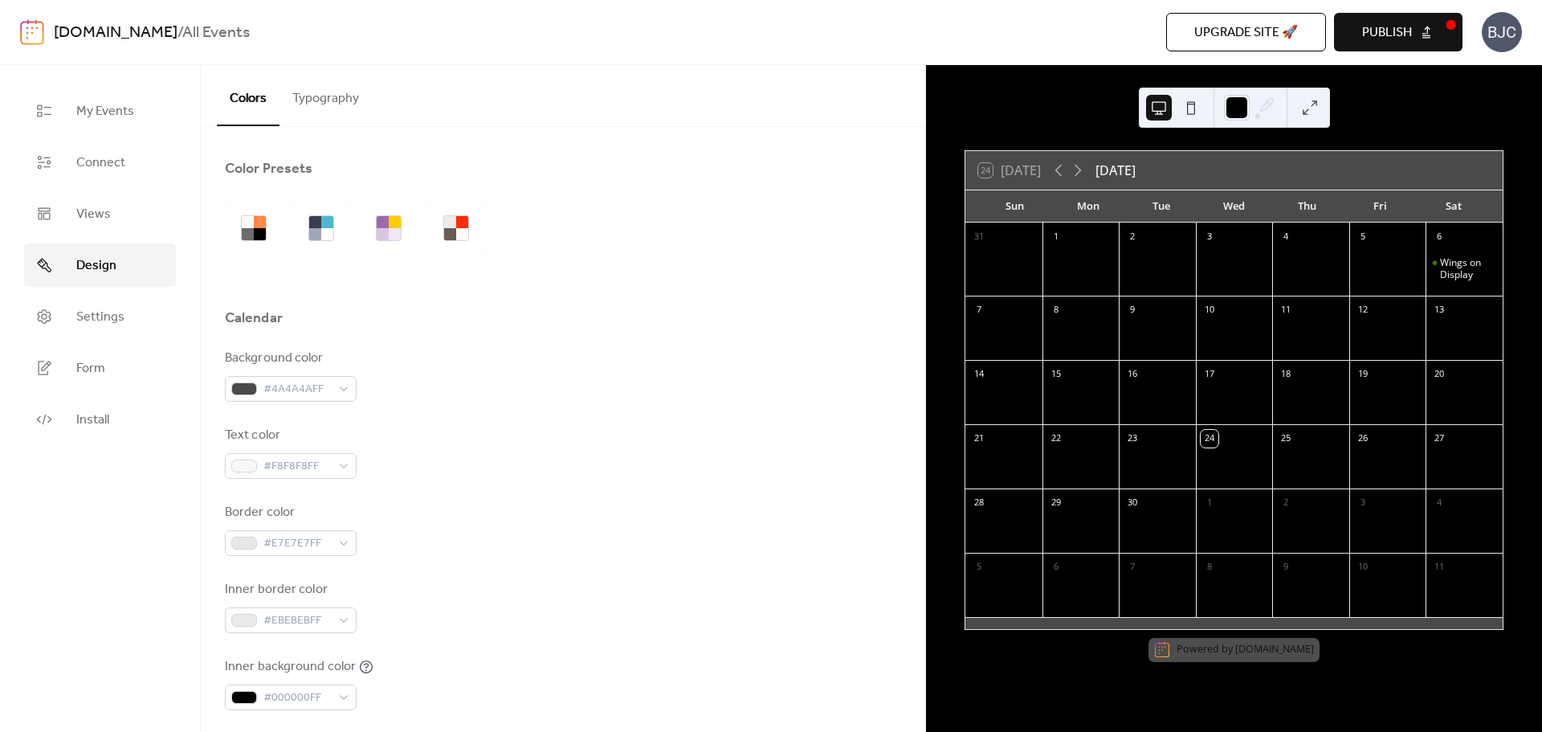
click at [1193, 112] on button at bounding box center [1191, 108] width 26 height 26
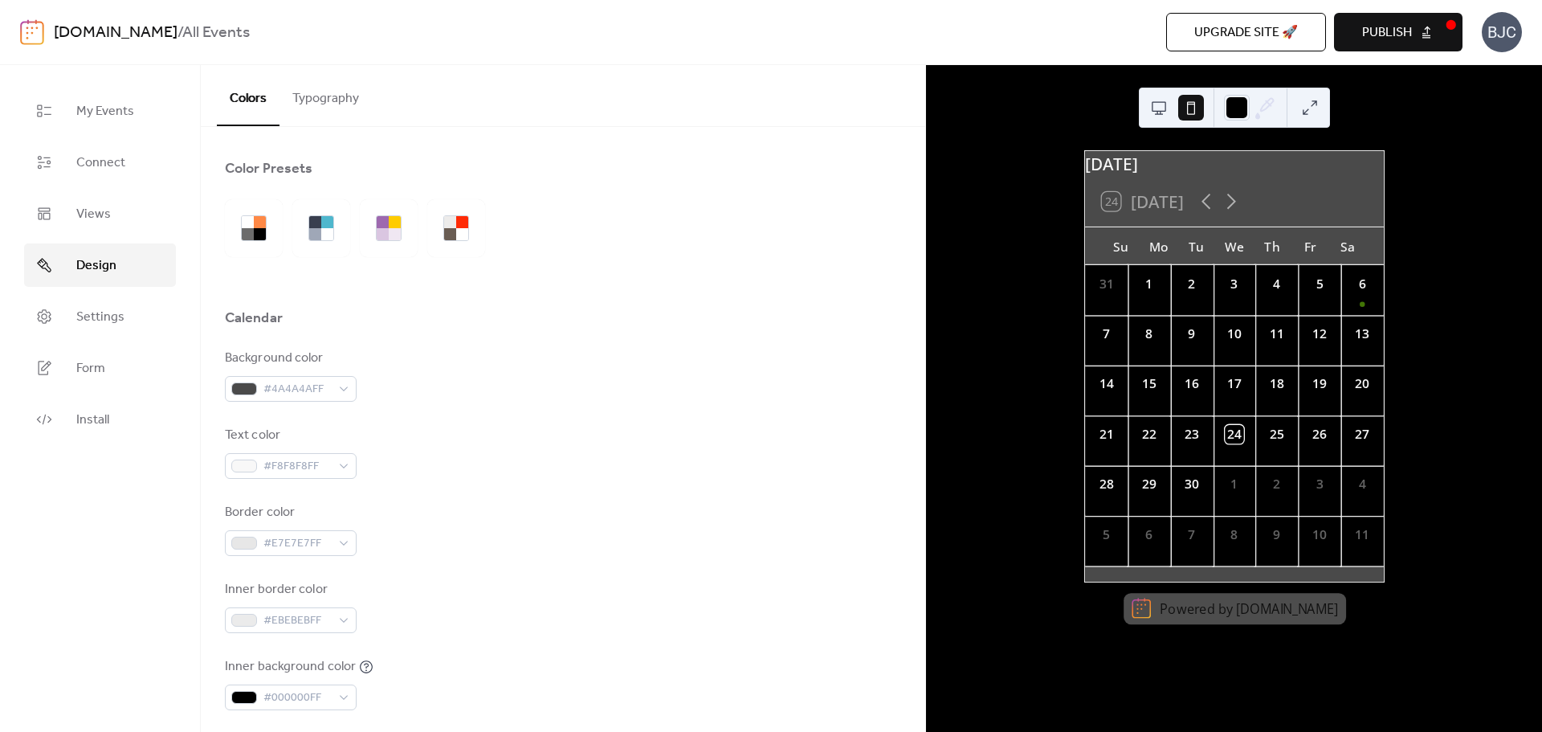
click at [1159, 112] on button at bounding box center [1159, 108] width 26 height 26
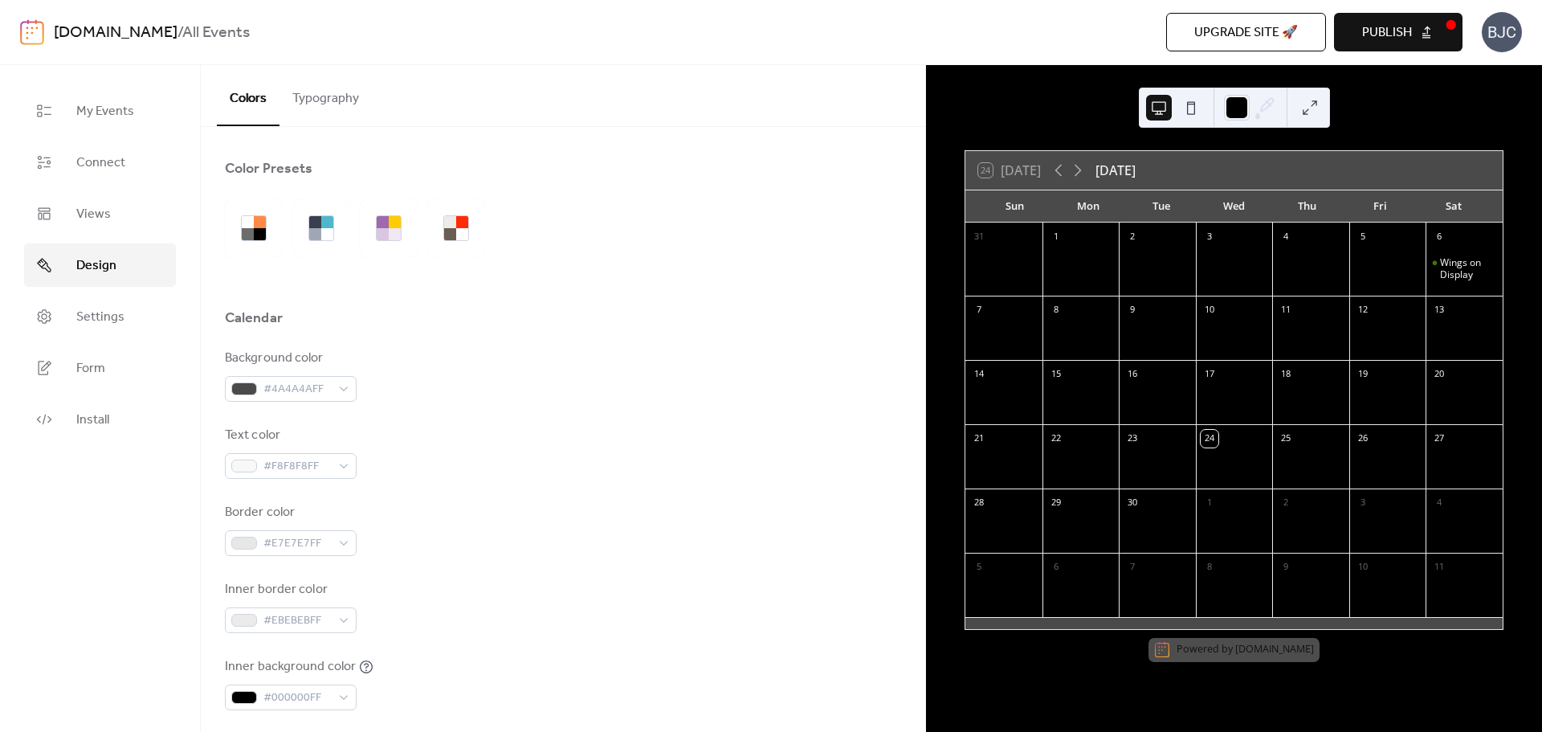
click at [1362, 35] on span "Publish" at bounding box center [1387, 32] width 50 height 19
click at [141, 422] on link "Install" at bounding box center [100, 418] width 152 height 43
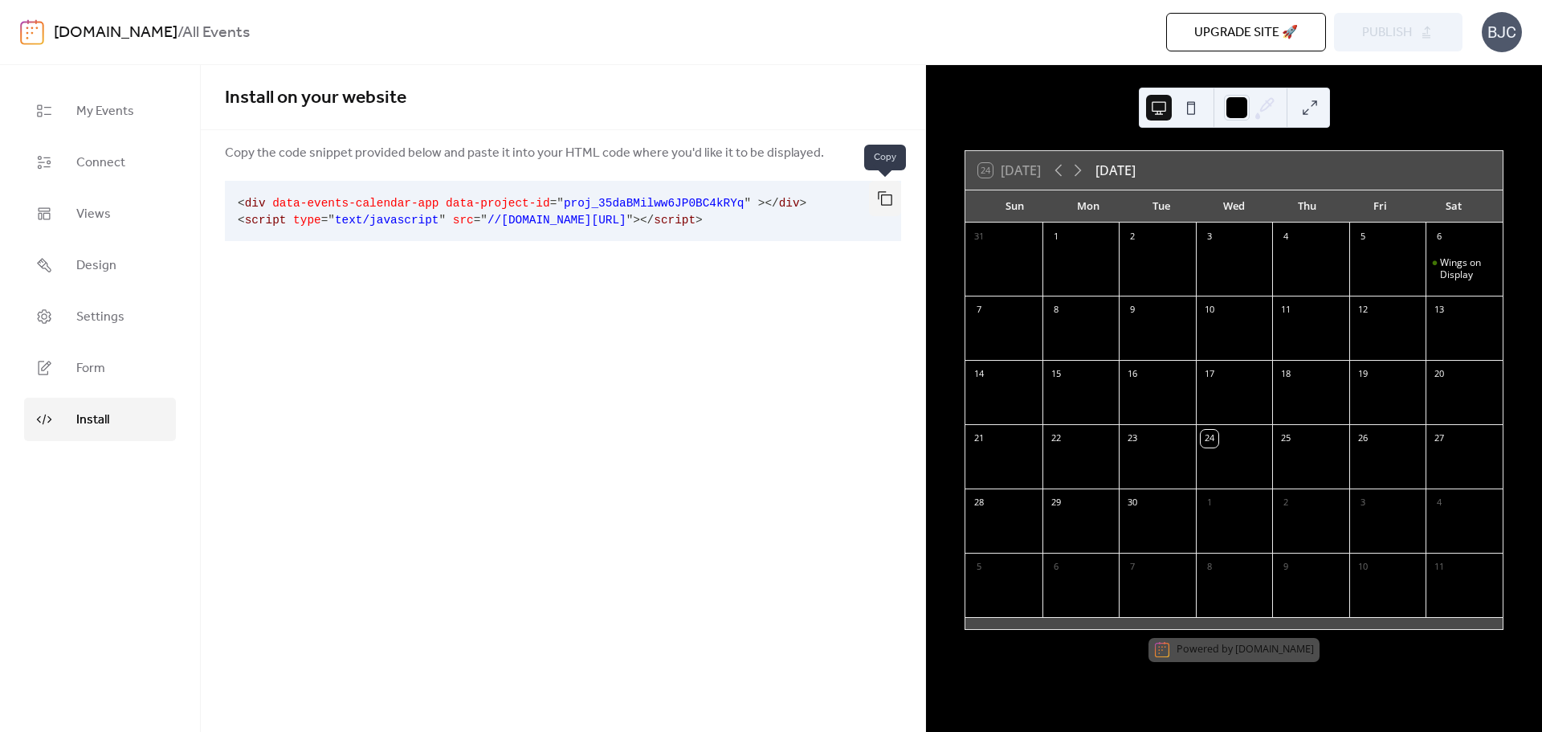
click at [871, 198] on button "button" at bounding box center [885, 198] width 32 height 35
